Goal: Transaction & Acquisition: Subscribe to service/newsletter

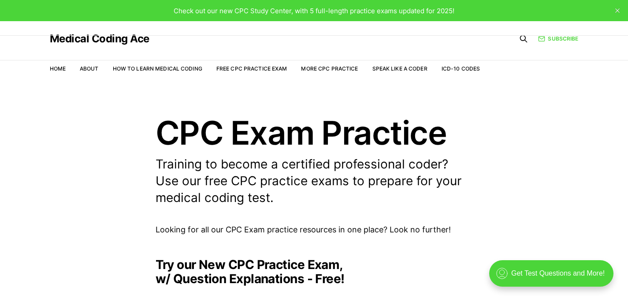
click at [216, 10] on span "Check out our new CPC Study Center, with 5 full-length practice exams updated f…" at bounding box center [314, 11] width 281 height 8
click at [396, 11] on span "Check out our new CPC Study Center, with 5 full-length practice exams updated f…" at bounding box center [314, 11] width 281 height 8
click at [319, 67] on link "More CPC Practice" at bounding box center [329, 68] width 57 height 7
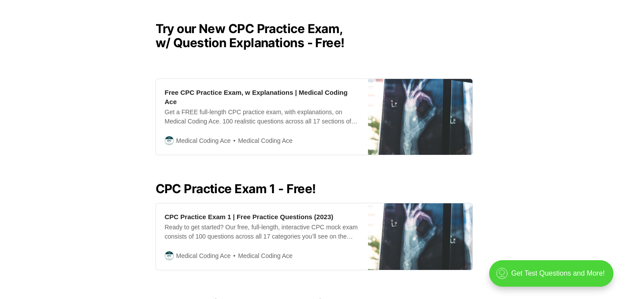
scroll to position [253, 0]
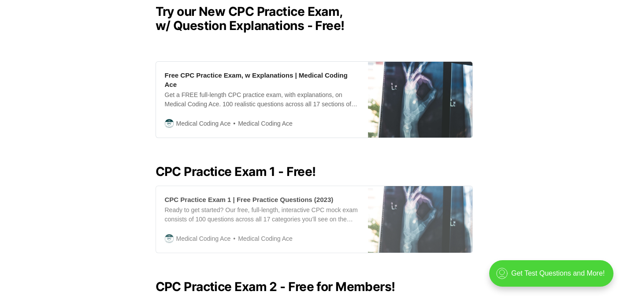
click at [193, 190] on div "CPC Practice Exam 1 | Free Practice Questions (2023) Ready to get started? Our …" at bounding box center [262, 219] width 212 height 67
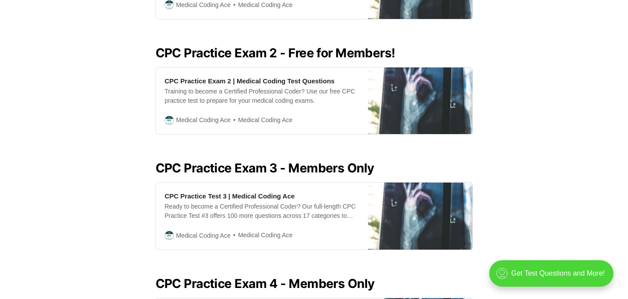
scroll to position [492, 0]
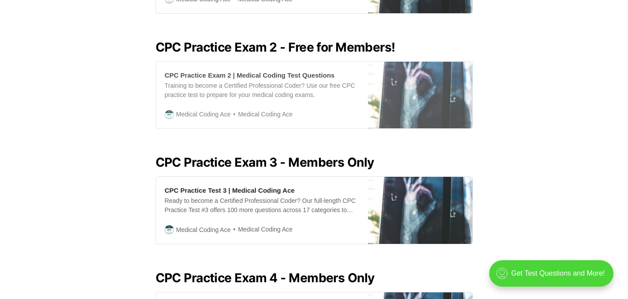
click at [204, 82] on div "Training to become a Certified Professional Coder? Use our free CPC practice te…" at bounding box center [262, 90] width 194 height 19
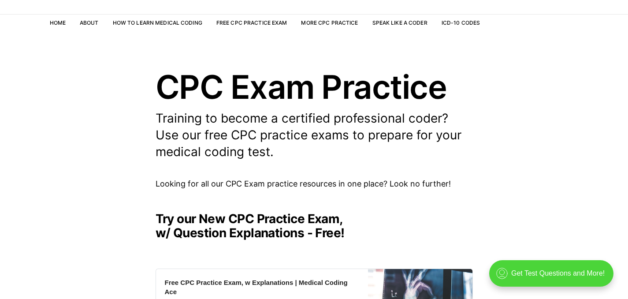
scroll to position [0, 0]
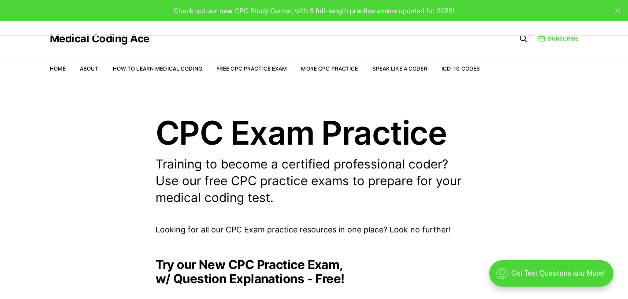
click at [183, 10] on span "Check out our new CPC Study Center, with 5 full-length practice exams updated f…" at bounding box center [314, 11] width 281 height 8
click at [220, 4] on div "Check out our new CPC Study Center, with 5 full-length practice exams updated f…" at bounding box center [314, 10] width 628 height 21
click at [396, 11] on span "Check out our new CPC Study Center, with 5 full-length practice exams updated f…" at bounding box center [314, 11] width 281 height 8
click at [113, 37] on link "Medical Coding Ace" at bounding box center [100, 38] width 100 height 11
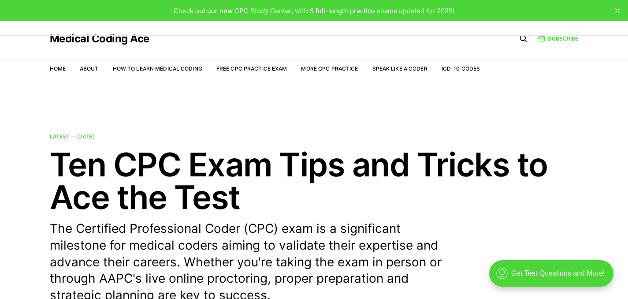
click at [356, 12] on span "Check out our new CPC Study Center, with 5 full-length practice exams updated f…" at bounding box center [314, 11] width 281 height 8
click at [442, 14] on span "Check out our new CPC Study Center, with 5 full-length practice exams updated f…" at bounding box center [314, 11] width 281 height 8
click at [437, 12] on span "Check out our new CPC Study Center, with 5 full-length practice exams updated f…" at bounding box center [314, 11] width 281 height 8
click at [228, 6] on div "Check out our new CPC Study Center, with 5 full-length practice exams updated f…" at bounding box center [314, 11] width 281 height 10
click at [227, 13] on span "Check out our new CPC Study Center, with 5 full-length practice exams updated f…" at bounding box center [314, 11] width 281 height 8
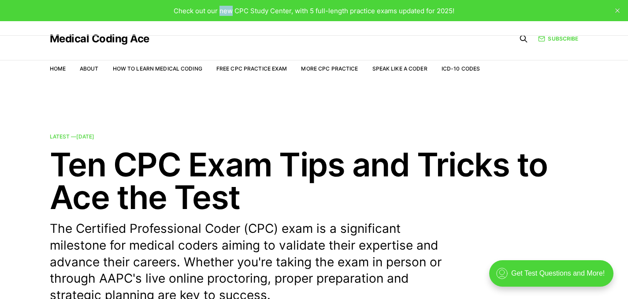
click at [227, 13] on span "Check out our new CPC Study Center, with 5 full-length practice exams updated f…" at bounding box center [314, 11] width 281 height 8
click at [278, 12] on span "Check out our new CPC Study Center, with 5 full-length practice exams updated f…" at bounding box center [314, 11] width 281 height 8
click at [114, 36] on link "Medical Coding Ace" at bounding box center [100, 38] width 100 height 11
click at [58, 70] on link "Home" at bounding box center [58, 68] width 16 height 7
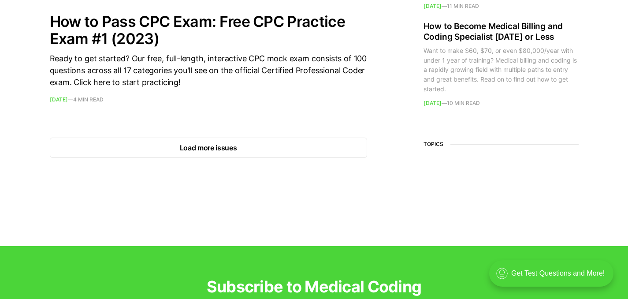
scroll to position [1345, 0]
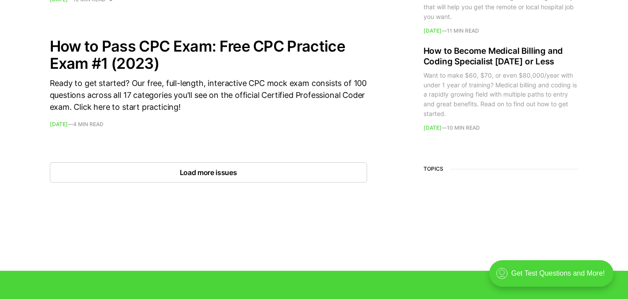
click at [81, 164] on button "Load more issues" at bounding box center [208, 172] width 317 height 20
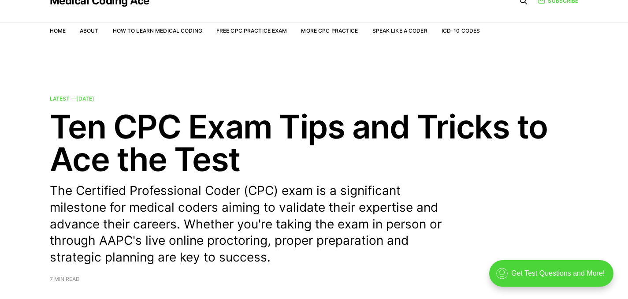
scroll to position [0, 0]
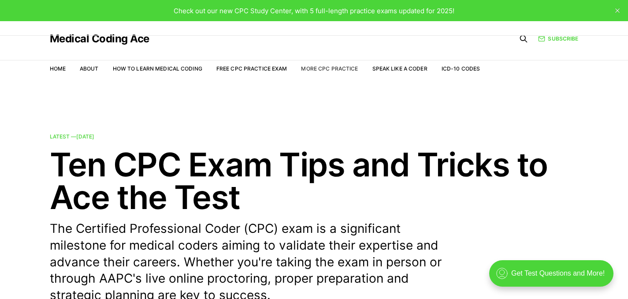
click at [325, 69] on link "More CPC Practice" at bounding box center [329, 68] width 57 height 7
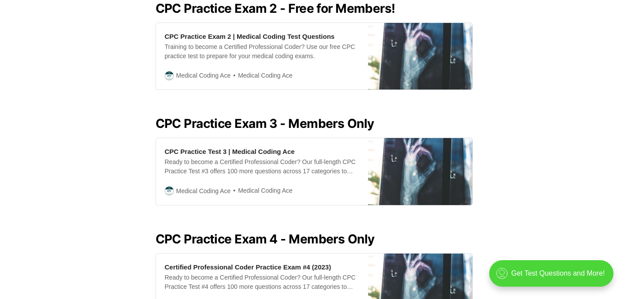
scroll to position [927, 0]
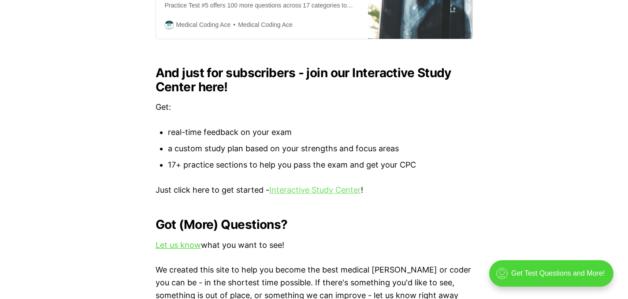
click at [299, 194] on link "Interactive Study Center" at bounding box center [315, 189] width 92 height 9
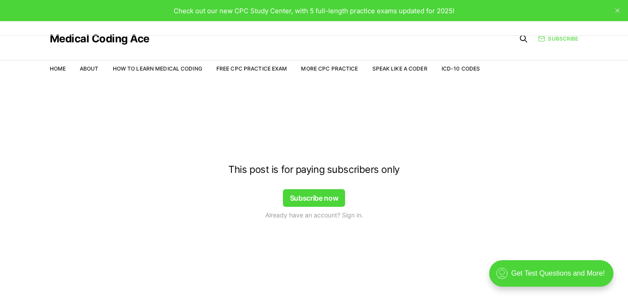
click at [556, 41] on link "Subscribe" at bounding box center [558, 39] width 40 height 8
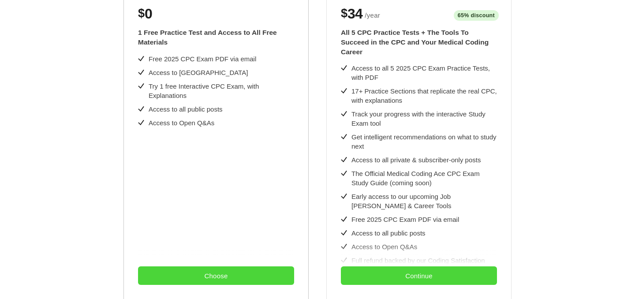
scroll to position [223, 0]
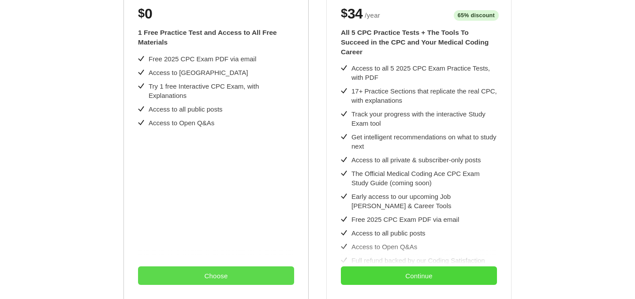
click at [224, 272] on button "Choose" at bounding box center [216, 275] width 156 height 19
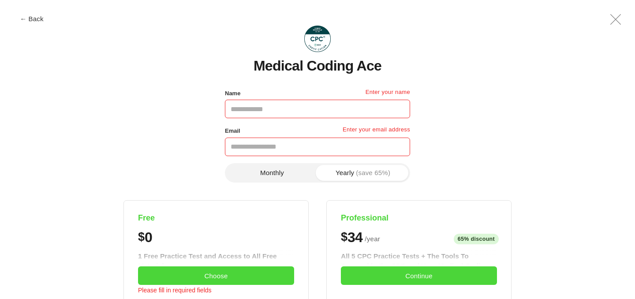
scroll to position [0, 0]
click at [265, 171] on button "Monthly" at bounding box center [272, 173] width 91 height 16
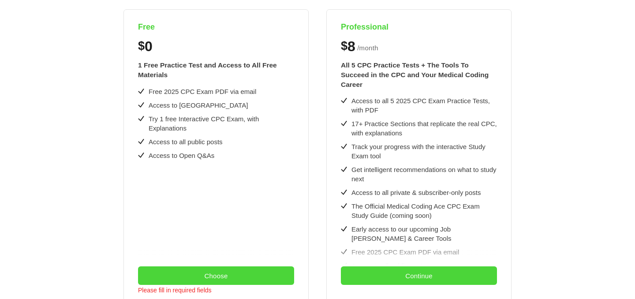
scroll to position [160, 0]
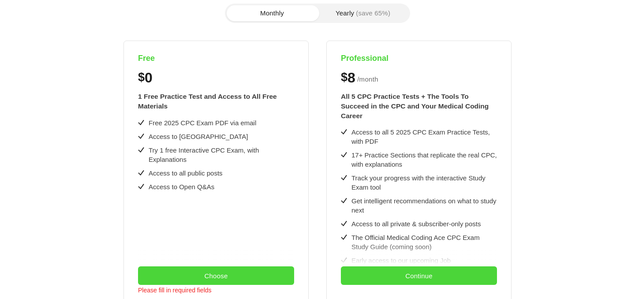
click at [365, 18] on button "Yearly (save 65%)" at bounding box center [362, 13] width 91 height 16
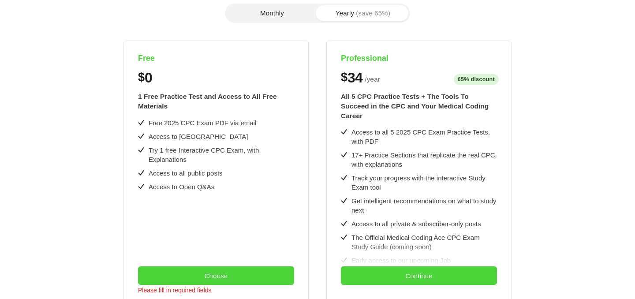
click at [281, 11] on button "Monthly" at bounding box center [272, 13] width 91 height 16
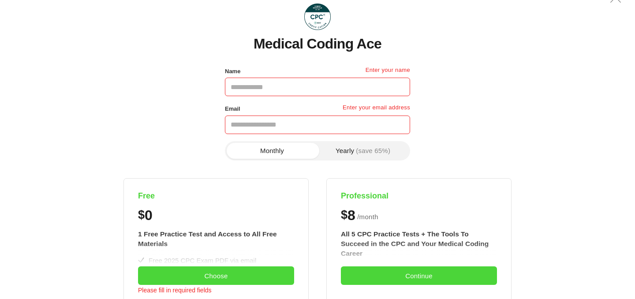
scroll to position [0, 0]
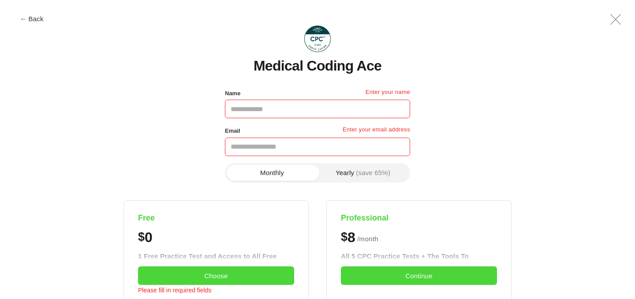
click at [255, 112] on input "Name" at bounding box center [317, 109] width 185 height 19
type input "**********"
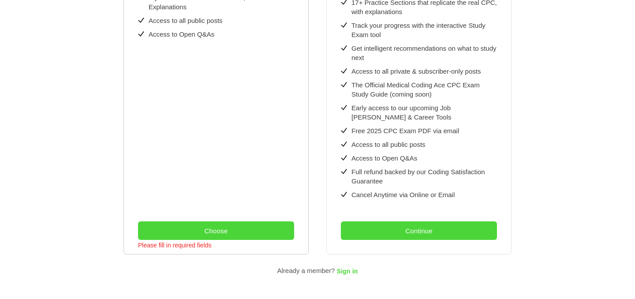
scroll to position [332, 0]
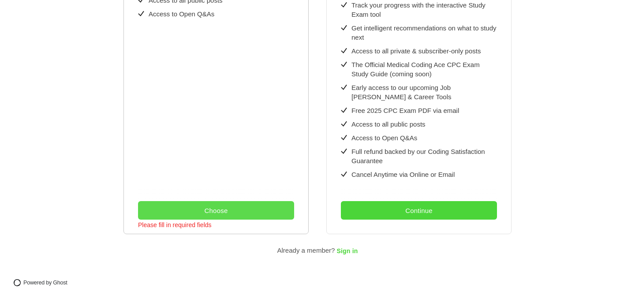
click at [199, 207] on button "Choose" at bounding box center [216, 210] width 156 height 19
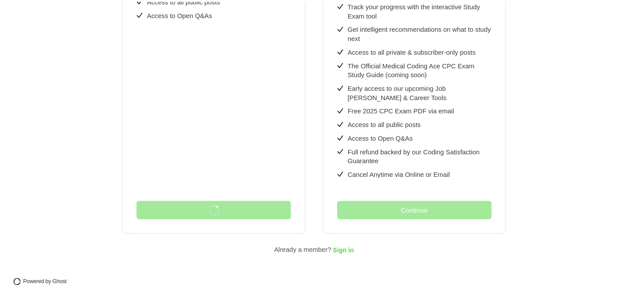
scroll to position [0, 0]
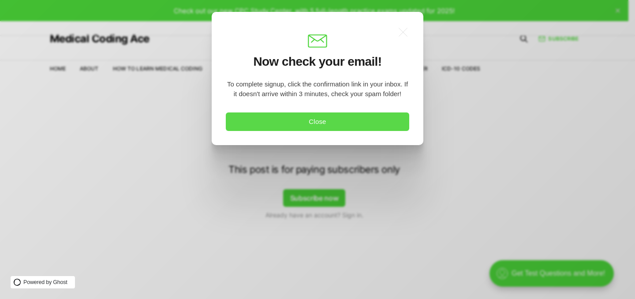
click at [243, 129] on button "Close" at bounding box center [317, 121] width 183 height 19
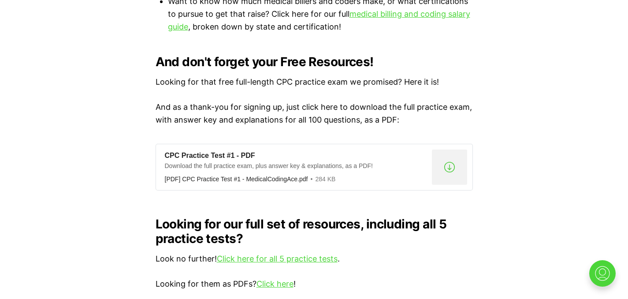
scroll to position [712, 0]
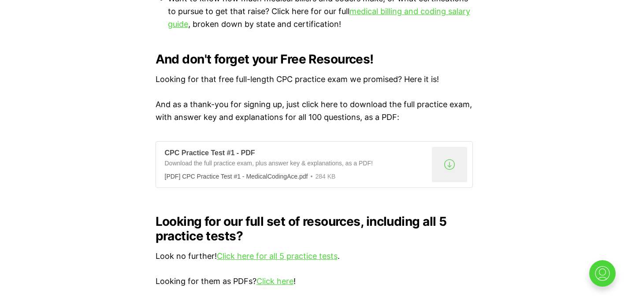
click at [442, 154] on div ".a{fill:none;stroke:currentColor;stroke-linecap:round;stroke-linejoin:round;str…" at bounding box center [449, 164] width 35 height 35
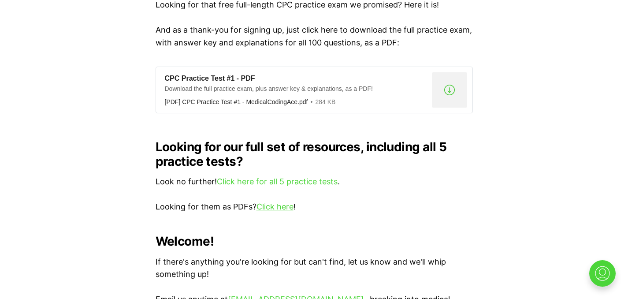
scroll to position [866, 0]
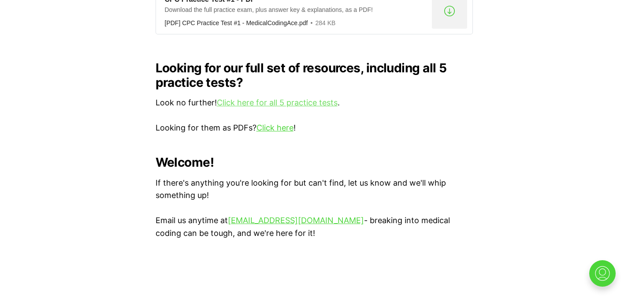
click at [308, 98] on link "Click here for all 5 practice tests" at bounding box center [277, 102] width 121 height 9
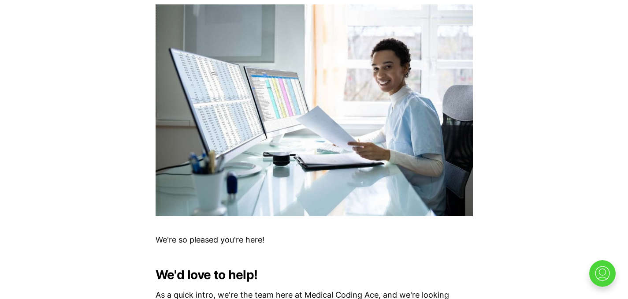
scroll to position [420, 0]
